Goal: Task Accomplishment & Management: Manage account settings

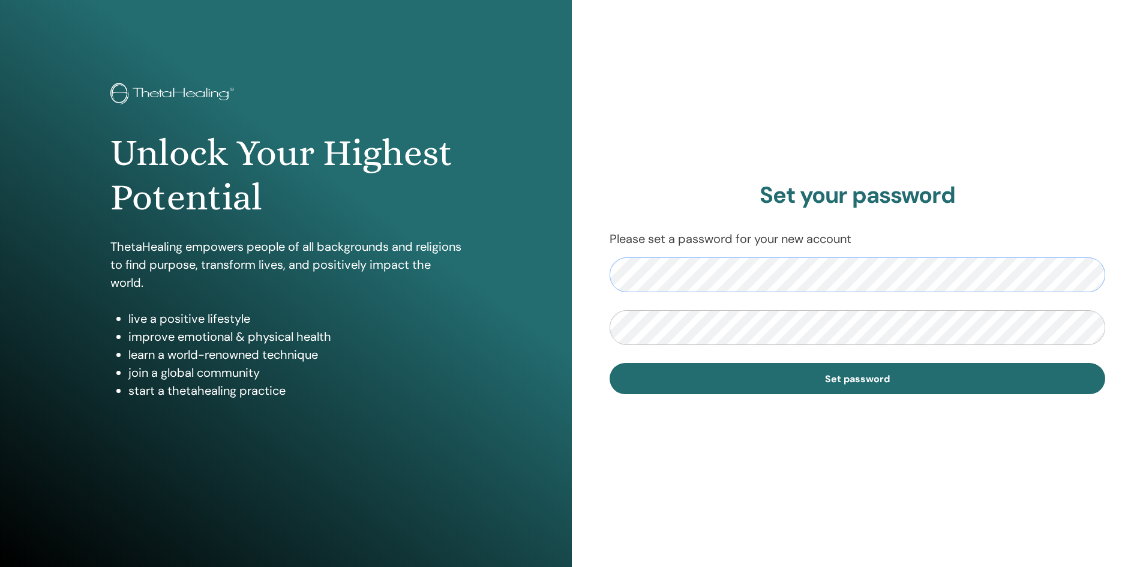
click at [591, 300] on div "Set your password Please set a password for your new account Set password" at bounding box center [858, 288] width 572 height 576
click at [576, 352] on div "Set your password Please set a password for your new account Set password" at bounding box center [858, 288] width 572 height 576
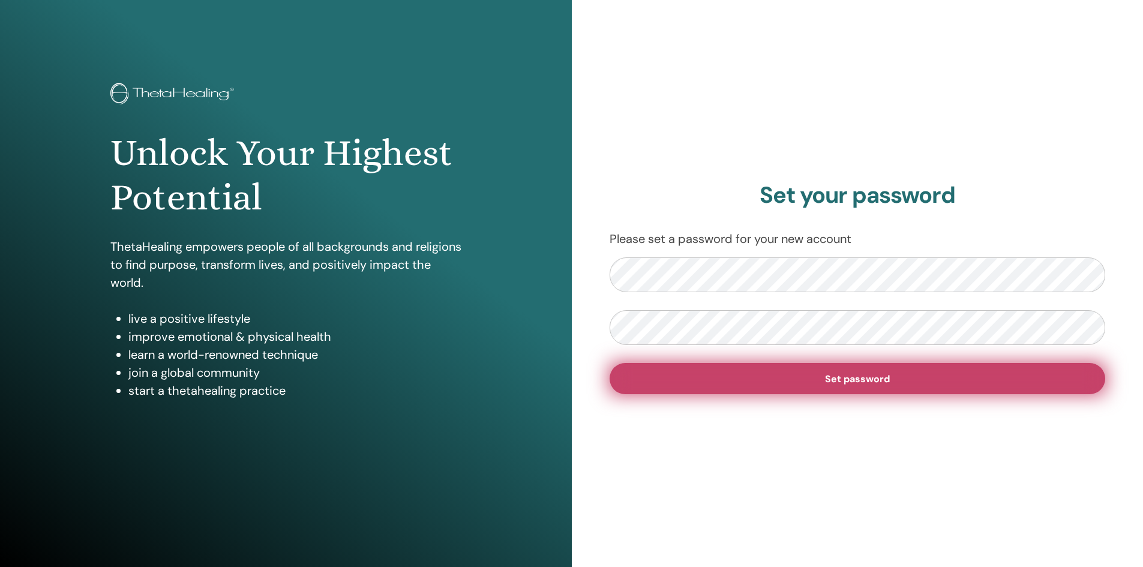
click at [680, 384] on button "Set password" at bounding box center [857, 378] width 496 height 31
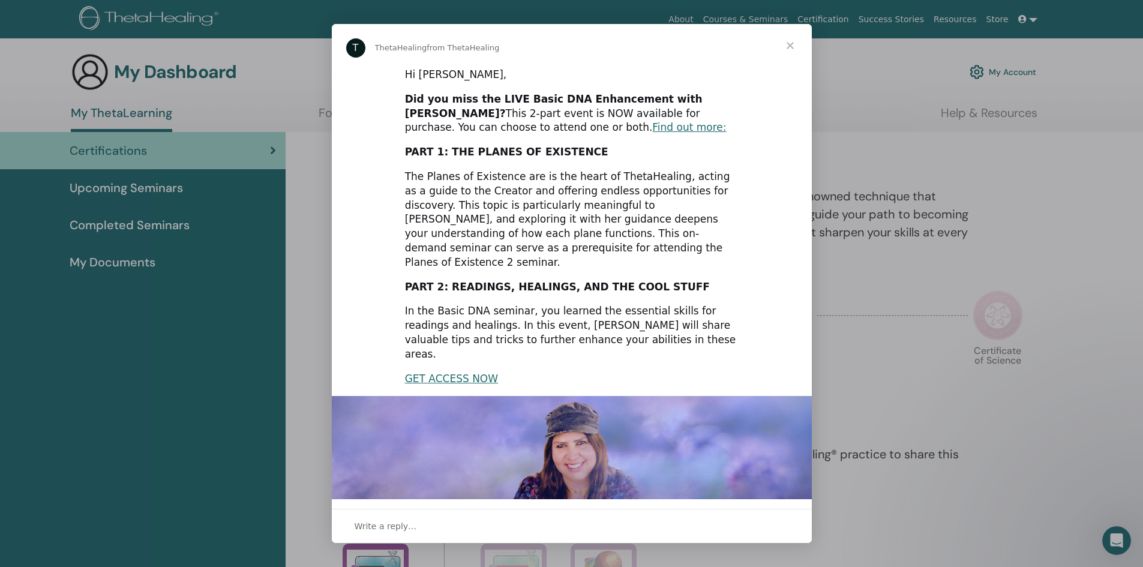
click at [787, 43] on span "Close" at bounding box center [789, 45] width 43 height 43
